Goal: Find specific page/section: Find specific page/section

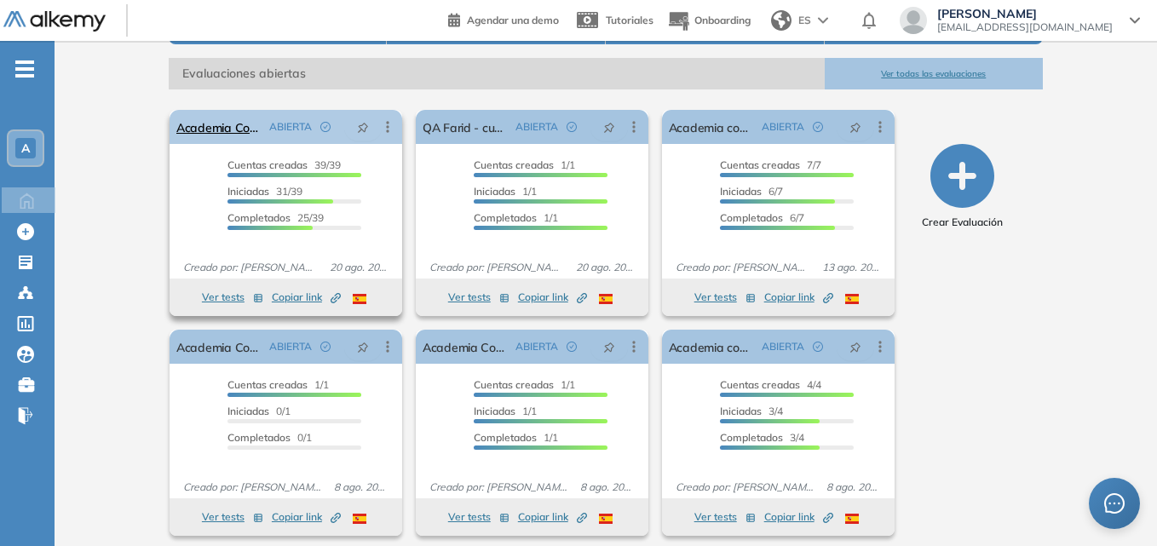
scroll to position [249, 0]
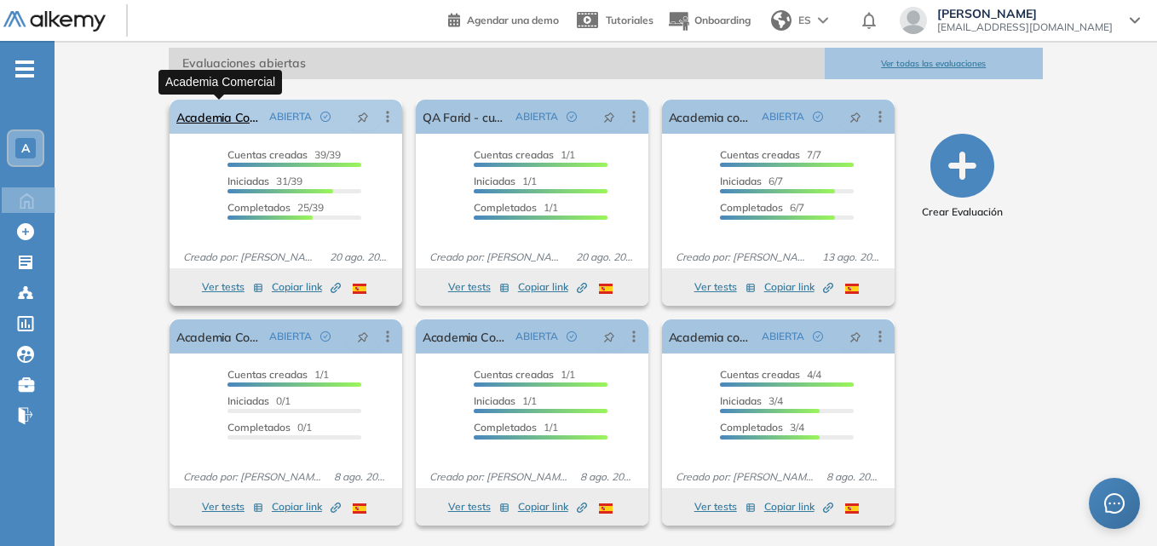
click at [208, 112] on link "Academia Comercial" at bounding box center [219, 117] width 86 height 34
